Goal: Find specific page/section: Find specific page/section

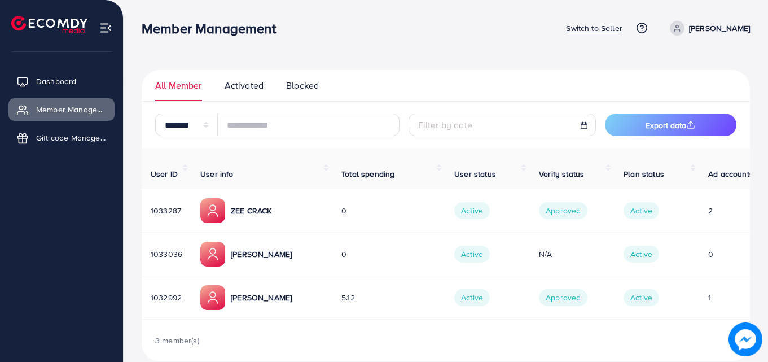
click at [211, 201] on img at bounding box center [212, 210] width 25 height 25
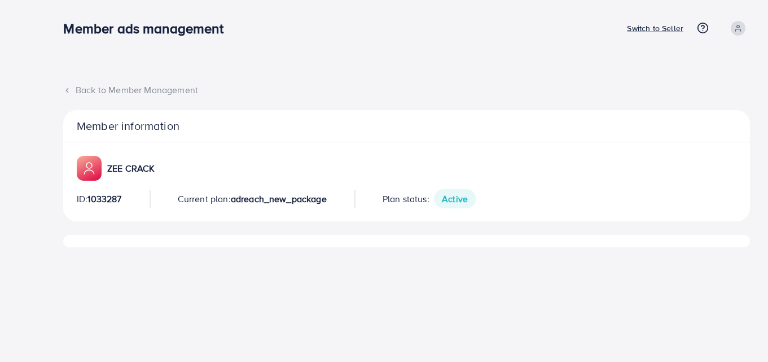
select select "**"
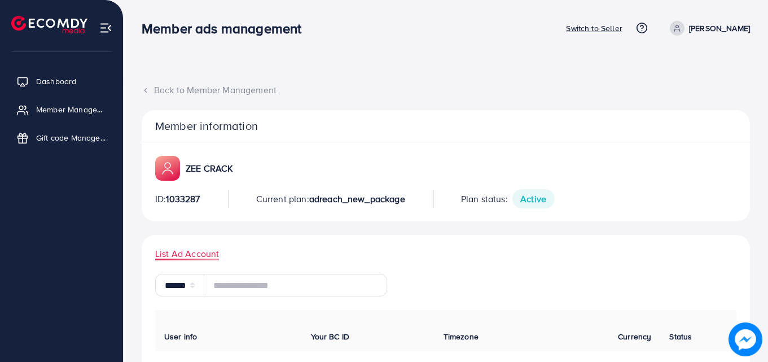
scroll to position [156, 0]
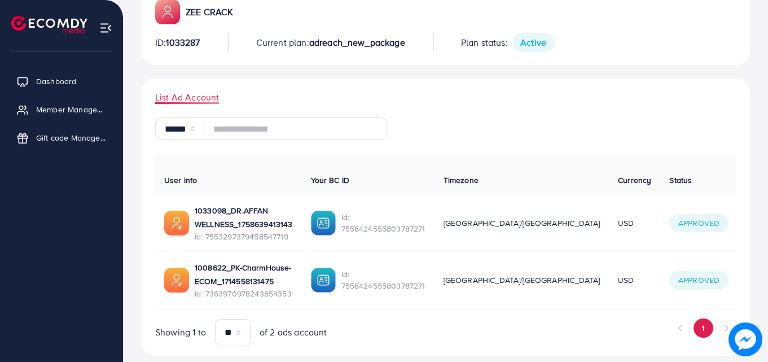
drag, startPoint x: 300, startPoint y: 213, endPoint x: 194, endPoint y: 196, distance: 107.4
click at [194, 204] on div "1033098_DR.AFFAN WELLNESS_1758639413143 Id: 7553297379458547719" at bounding box center [228, 223] width 129 height 38
copy p "1033098_DR.AFFAN WELLNESS_1758639413143"
click at [286, 231] on span "Id: 7553297379458547719" at bounding box center [244, 236] width 98 height 11
drag, startPoint x: 289, startPoint y: 226, endPoint x: 205, endPoint y: 228, distance: 84.1
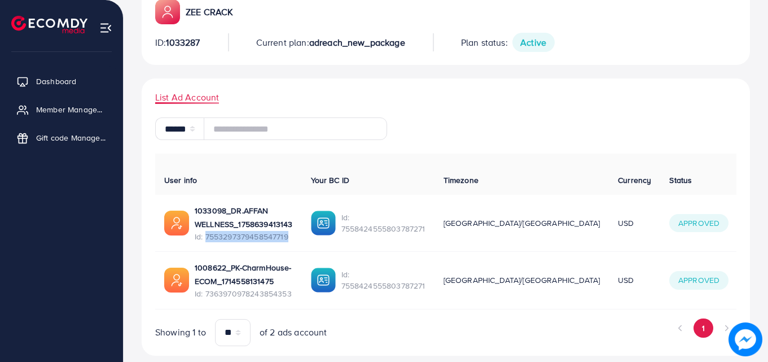
click at [205, 231] on span "Id: 7553297379458547719" at bounding box center [244, 236] width 98 height 11
copy span "7553297379458547719"
drag, startPoint x: 705, startPoint y: 279, endPoint x: 666, endPoint y: 258, distance: 44.2
click at [737, 258] on td "[DATE] 17:25:46" at bounding box center [760, 280] width 47 height 57
copy div "[DATE] 17:25:46"
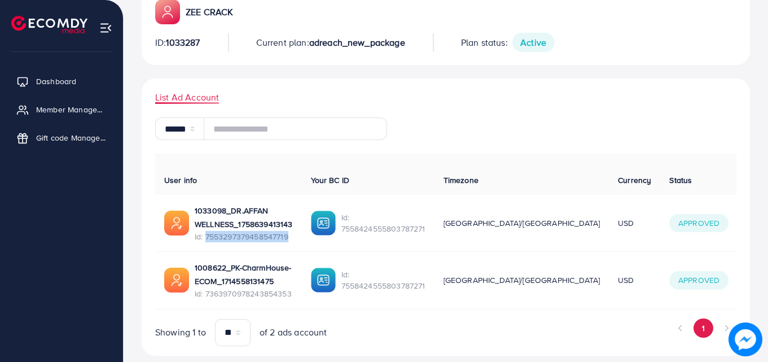
drag, startPoint x: 704, startPoint y: 212, endPoint x: 666, endPoint y: 203, distance: 38.5
click at [737, 203] on td "[DATE] 18:08:21" at bounding box center [760, 223] width 47 height 57
copy div "[DATE] 18:08:21"
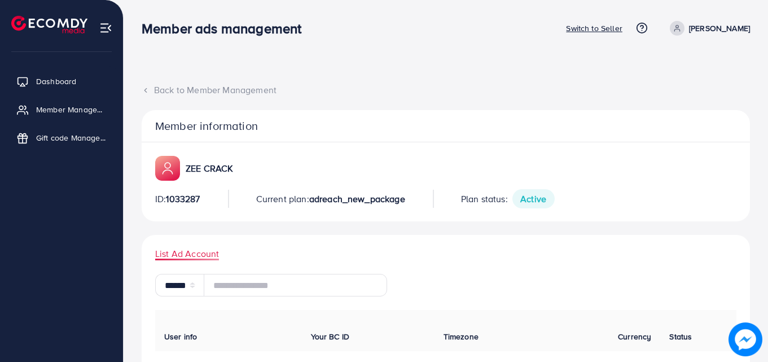
click at [141, 86] on div "Back to Member Management Member information ZEE CRACK ID: 1033287 Current plan…" at bounding box center [446, 265] width 644 height 530
click at [147, 90] on icon at bounding box center [146, 90] width 8 height 8
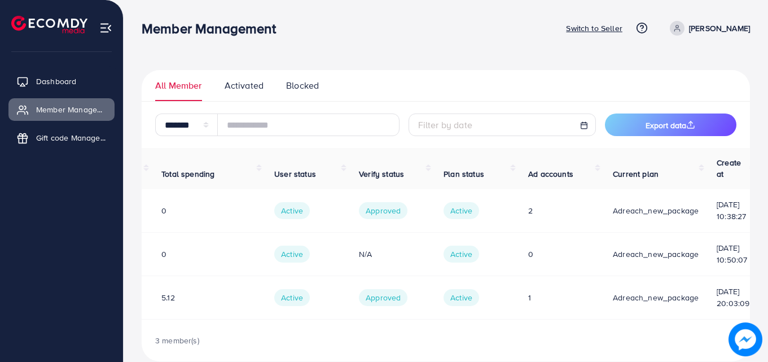
scroll to position [0, 200]
